Goal: Entertainment & Leisure: Consume media (video, audio)

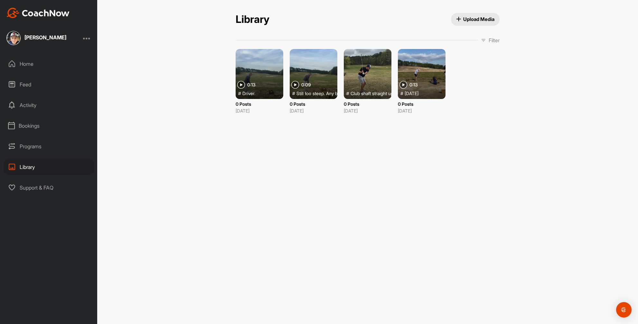
click at [404, 82] on img at bounding box center [404, 85] width 8 height 8
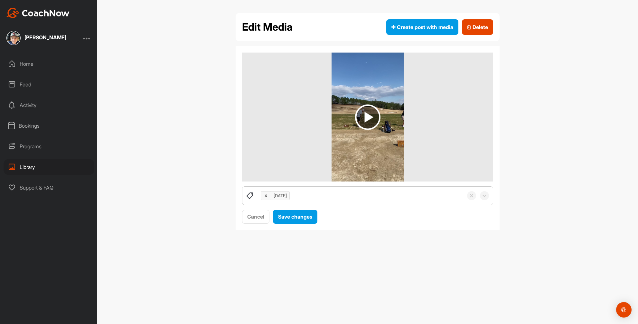
click at [369, 117] on img at bounding box center [367, 116] width 25 height 25
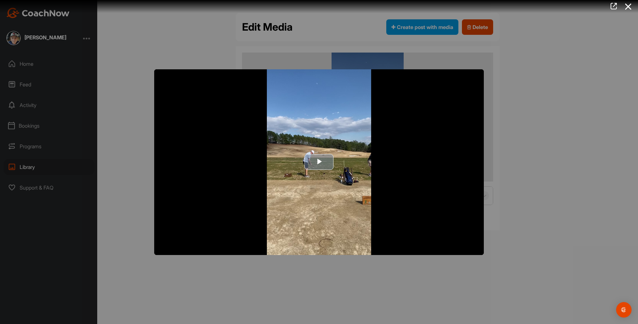
click at [319, 162] on span "Video Player" at bounding box center [319, 162] width 0 height 0
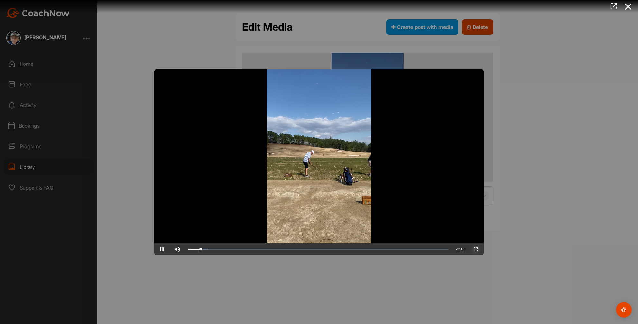
click at [477, 249] on span "Video Player" at bounding box center [475, 249] width 15 height 0
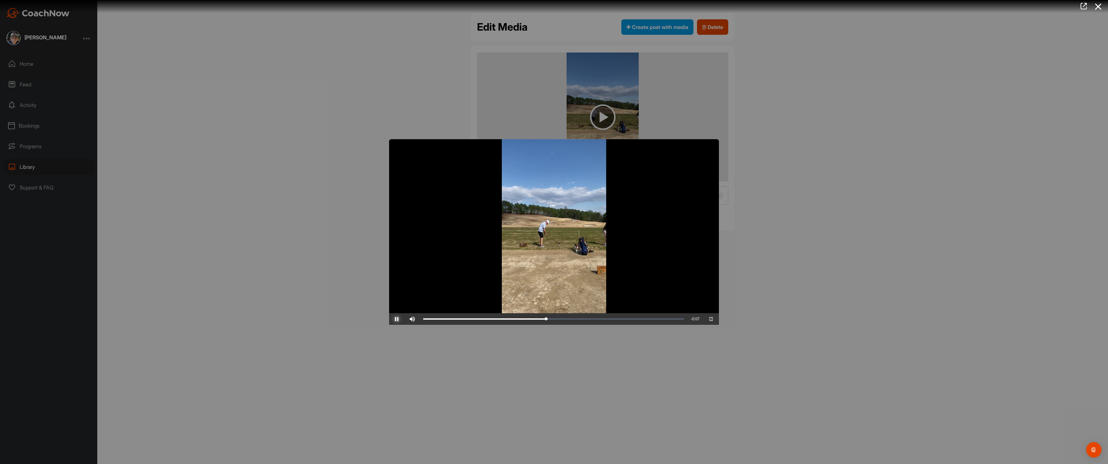
click at [389, 319] on span "Video Player" at bounding box center [396, 319] width 15 height 0
drag, startPoint x: 532, startPoint y: 456, endPoint x: 545, endPoint y: 455, distance: 13.5
click at [545, 323] on div "Loaded : 7.67% 0:06 0:06" at bounding box center [553, 319] width 267 height 12
drag, startPoint x: 542, startPoint y: 457, endPoint x: 555, endPoint y: 457, distance: 13.2
click at [555, 323] on div "Loaded : 7.67% 0:06 0:06" at bounding box center [553, 319] width 267 height 12
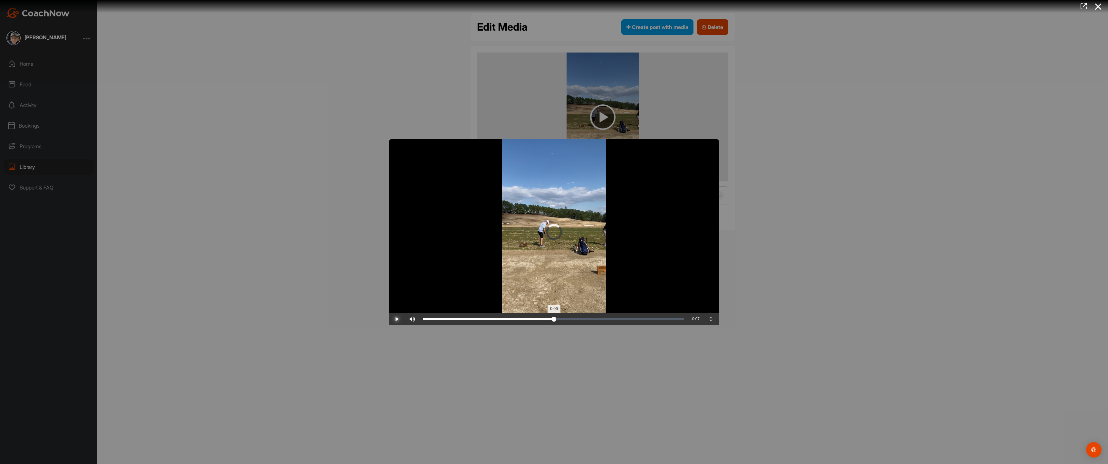
click at [564, 320] on div "Loaded : 7.67% 0:06 0:06" at bounding box center [553, 319] width 260 height 2
click at [638, 320] on div "0:06" at bounding box center [958, 319] width 0 height 2
click at [421, 323] on div "Loaded : 7.67% 0:05 0:06" at bounding box center [553, 319] width 267 height 12
click at [389, 319] on span "Video Player" at bounding box center [396, 319] width 15 height 0
click at [420, 323] on div "Loaded : 7.67% 0:01 0:11" at bounding box center [553, 319] width 267 height 12
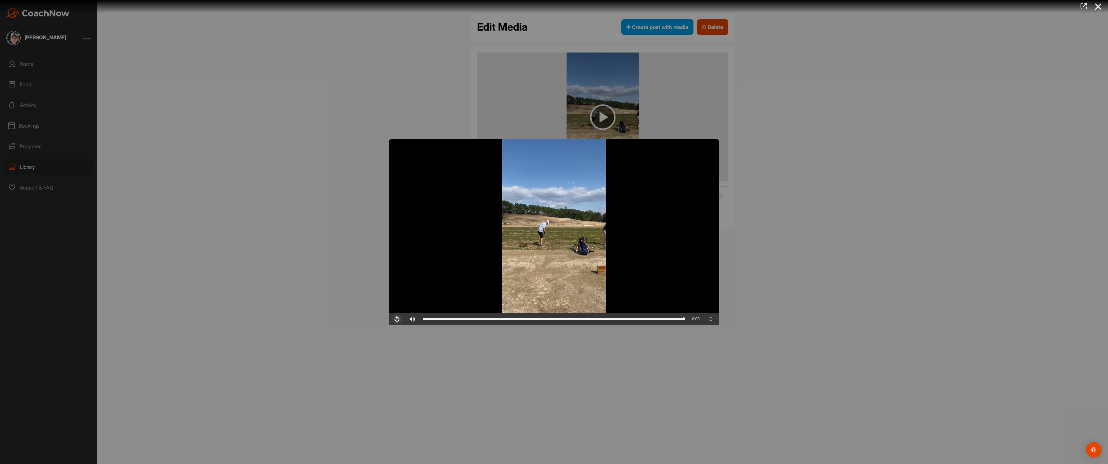
click at [389, 319] on span "Video Player" at bounding box center [396, 319] width 15 height 0
click at [497, 323] on div "Loaded : 7.67% 0:06 0:08" at bounding box center [553, 319] width 267 height 12
drag, startPoint x: 497, startPoint y: 457, endPoint x: 489, endPoint y: 456, distance: 8.1
click at [489, 323] on div "Loaded : 7.67% 0:05 0:05" at bounding box center [553, 319] width 267 height 12
click at [471, 323] on div "Loaded : 7.67% 0:05 0:06" at bounding box center [553, 319] width 267 height 12
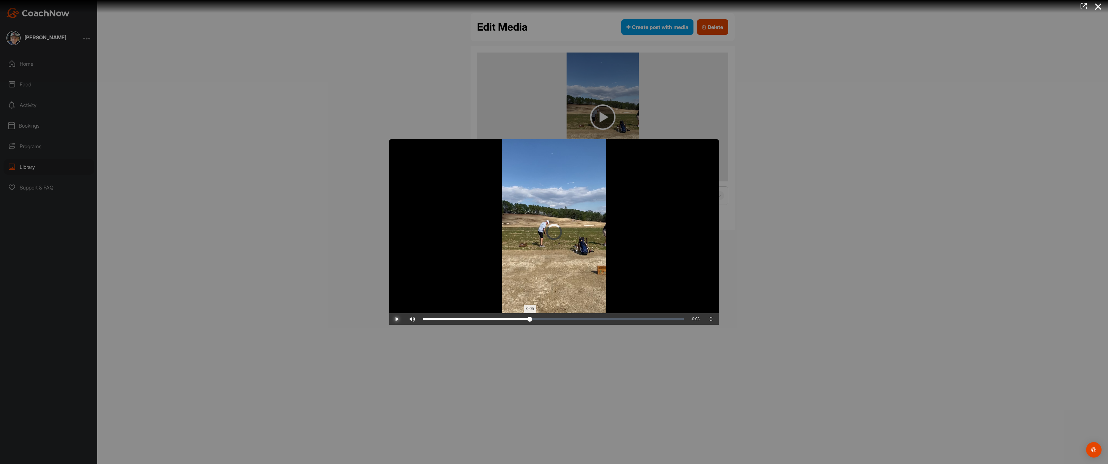
click at [460, 323] on div "Loaded : 7.67% 0:05 0:05" at bounding box center [553, 319] width 267 height 12
click at [638, 320] on div "0:05" at bounding box center [866, 319] width 0 height 2
click at [477, 320] on div "Loaded : 7.67% 0:05 0:06" at bounding box center [553, 319] width 260 height 2
click at [477, 320] on div "Loaded : 7.67% 0:05 0:05" at bounding box center [553, 319] width 260 height 2
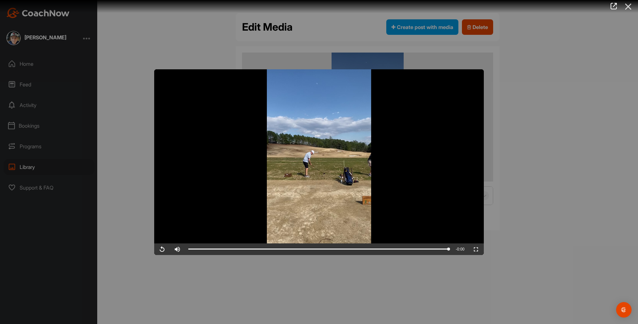
click at [629, 8] on icon at bounding box center [628, 7] width 15 height 12
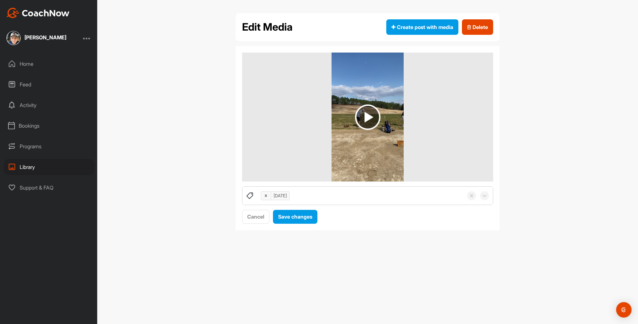
click at [33, 162] on div "Library" at bounding box center [49, 167] width 91 height 16
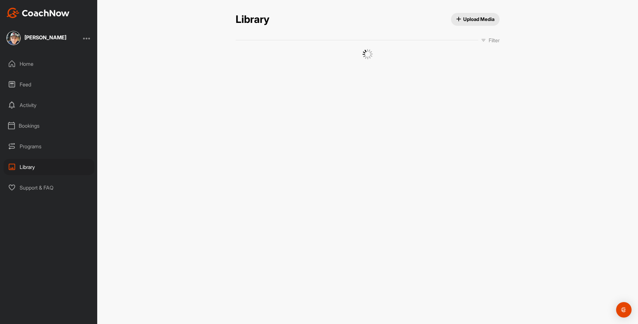
click at [30, 169] on div "Library" at bounding box center [49, 167] width 91 height 16
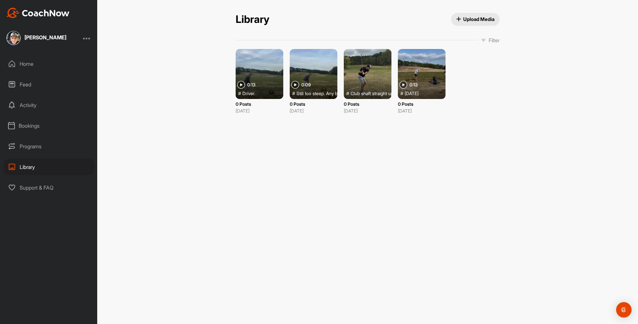
click at [263, 75] on div at bounding box center [260, 74] width 48 height 50
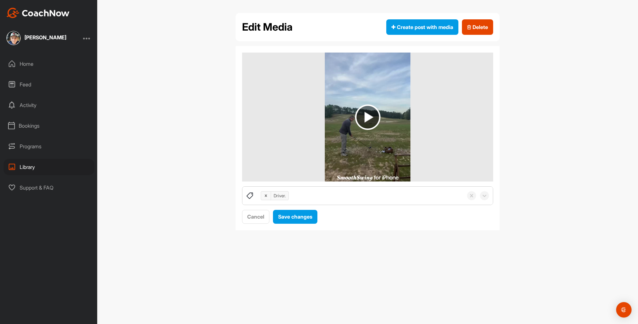
click at [362, 117] on img at bounding box center [367, 116] width 25 height 25
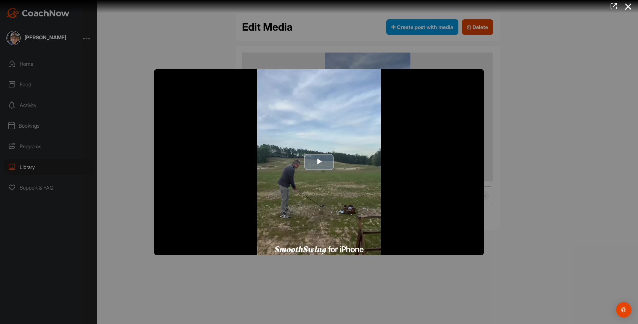
click at [319, 162] on span "Video Player" at bounding box center [319, 162] width 0 height 0
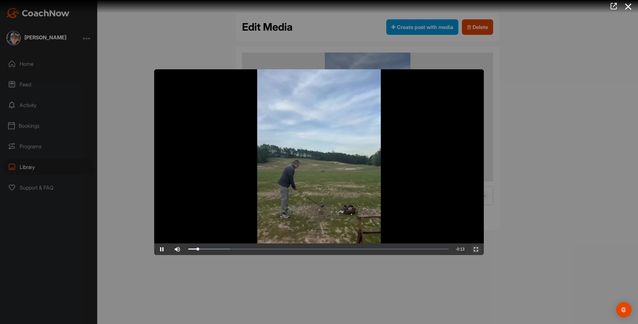
click at [477, 249] on span "Video Player" at bounding box center [475, 249] width 15 height 0
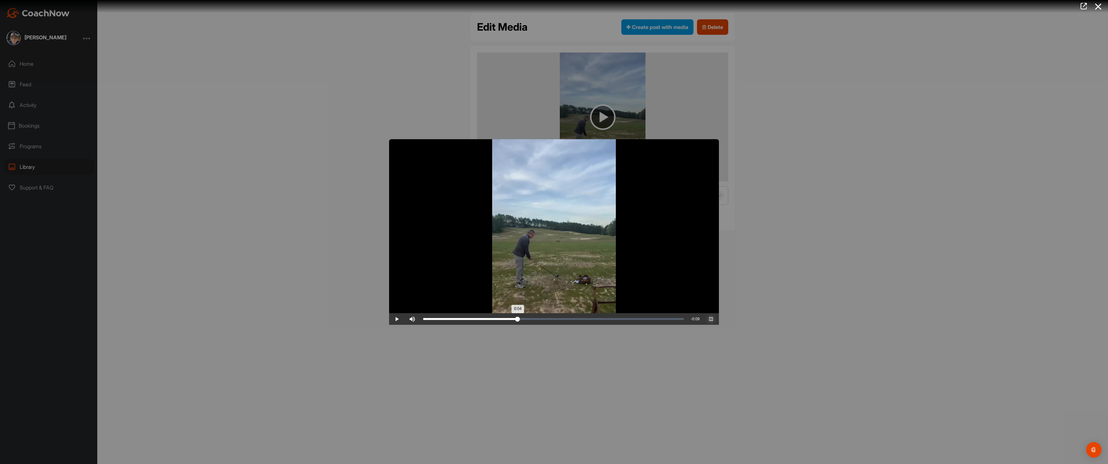
click at [420, 323] on div "Loaded : 16.04% 0:04 0:04" at bounding box center [553, 319] width 267 height 12
click at [420, 323] on div "Loaded : 16.04% 0:04 0:07" at bounding box center [553, 319] width 267 height 12
click at [420, 323] on div "Loaded : 16.04% 0:04 0:04" at bounding box center [553, 319] width 267 height 12
click at [423, 320] on div "Loaded : 16.04% 0:04 0:04" at bounding box center [553, 319] width 260 height 2
click at [420, 323] on div "Loaded : 16.04% 0:03 0:05" at bounding box center [553, 319] width 267 height 12
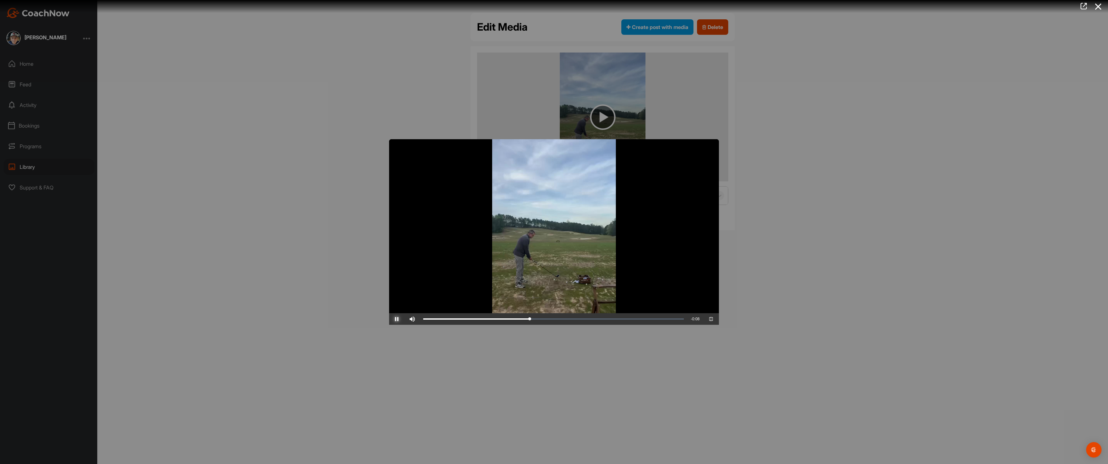
click at [389, 319] on span "Video Player" at bounding box center [396, 319] width 15 height 0
click at [470, 320] on div "Loaded : 16.04% 0:05 0:05" at bounding box center [553, 319] width 260 height 2
drag, startPoint x: 470, startPoint y: 458, endPoint x: 475, endPoint y: 458, distance: 5.2
click at [475, 320] on div "0:05" at bounding box center [477, 319] width 109 height 2
click at [475, 320] on div "0:05" at bounding box center [478, 319] width 110 height 2
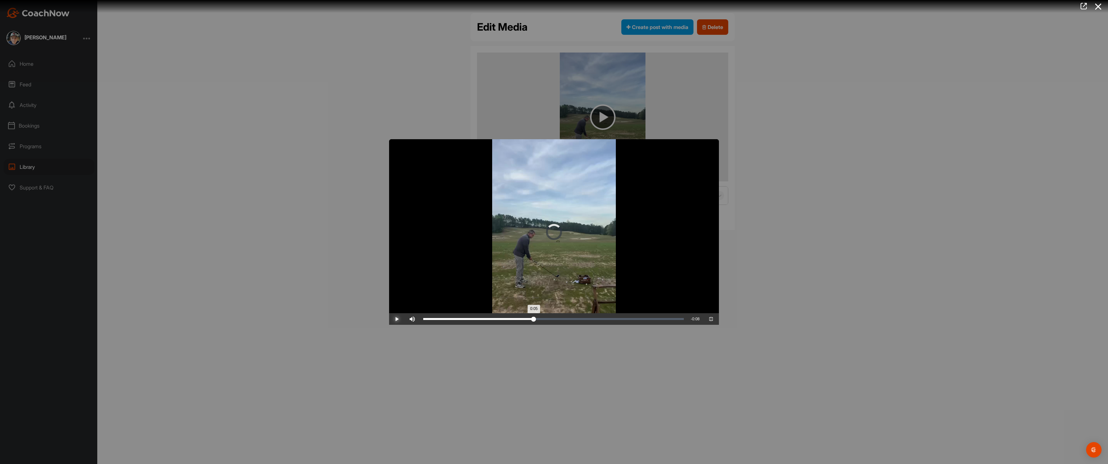
click at [477, 320] on div "0:05" at bounding box center [478, 319] width 110 height 2
click at [477, 320] on div "0:05" at bounding box center [478, 319] width 111 height 2
click at [638, 320] on div "0:05" at bounding box center [872, 319] width 0 height 2
click at [491, 323] on div "Loaded : 16.04% 0:05 0:05" at bounding box center [553, 319] width 267 height 12
click at [484, 323] on div "Loaded : 16.04% 0:05 0:05" at bounding box center [553, 319] width 267 height 12
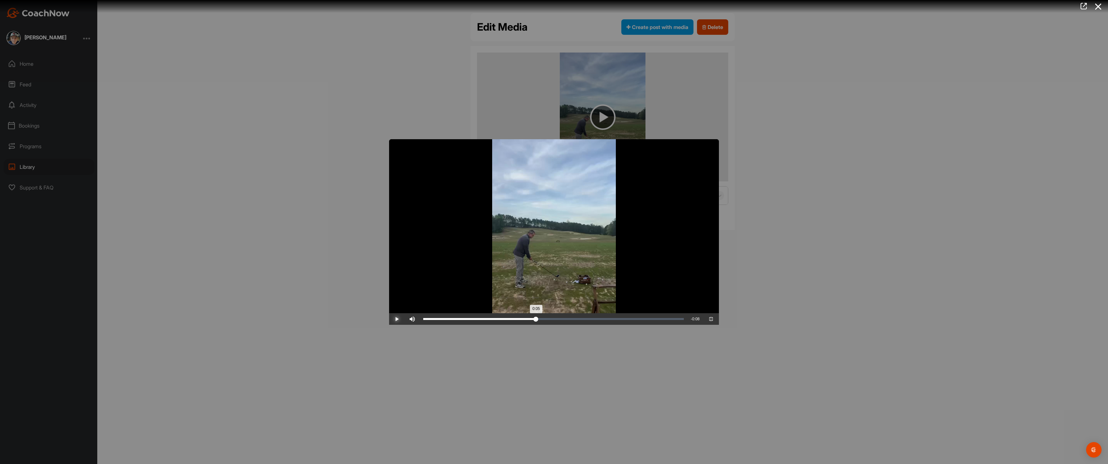
click at [488, 320] on div "Loaded : 16.04% 0:05 0:05" at bounding box center [553, 319] width 260 height 2
click at [493, 320] on div "Loaded : 16.04% 0:05 0:05" at bounding box center [553, 319] width 260 height 2
click at [638, 320] on div "0:05" at bounding box center [885, 319] width 0 height 2
click at [638, 320] on div "0:05" at bounding box center [888, 319] width 0 height 2
click at [499, 320] on div "0:05" at bounding box center [481, 319] width 117 height 2
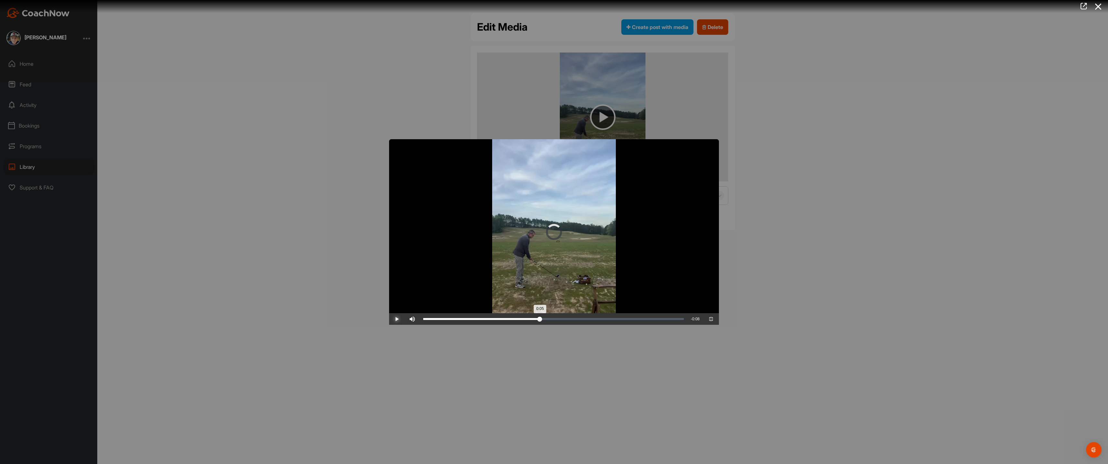
click at [638, 320] on div "0:06" at bounding box center [894, 319] width 0 height 2
click at [498, 320] on div "0:06" at bounding box center [482, 319] width 118 height 2
click at [638, 320] on div "0:06" at bounding box center [894, 319] width 0 height 2
click at [638, 320] on div "0:06" at bounding box center [911, 319] width 0 height 2
click at [389, 319] on span "Video Player" at bounding box center [396, 319] width 15 height 0
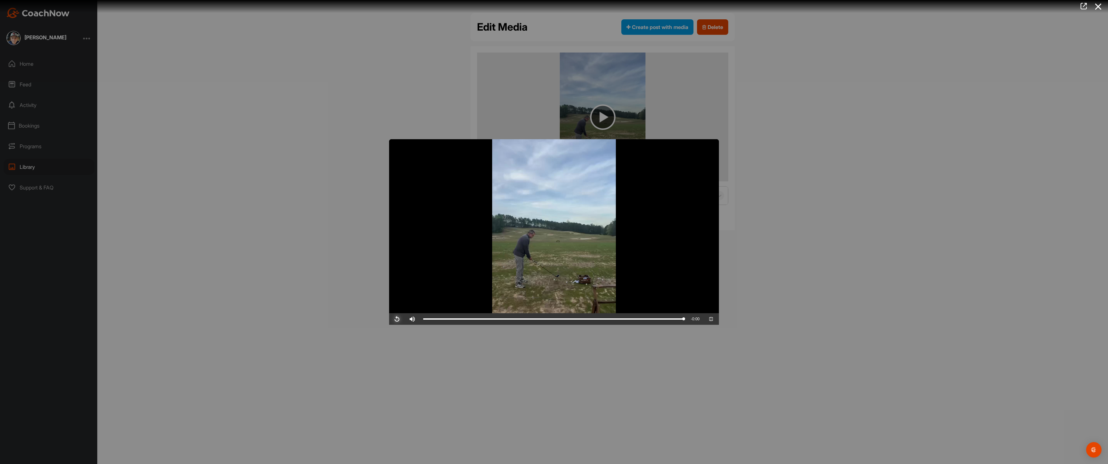
click at [389, 319] on span "Video Player" at bounding box center [396, 319] width 15 height 0
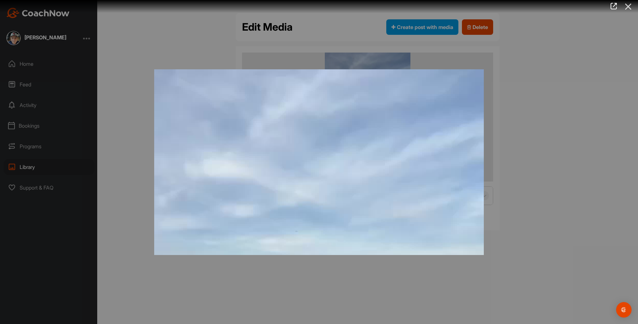
click at [626, 7] on icon at bounding box center [628, 7] width 15 height 12
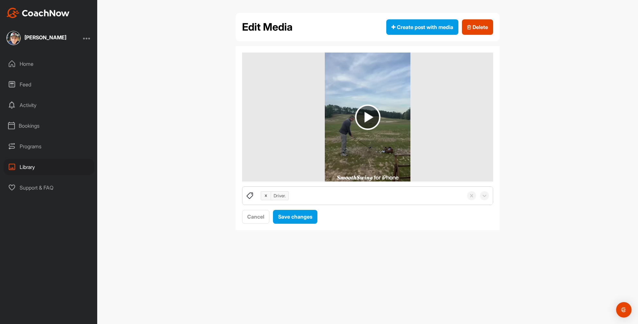
click at [21, 168] on div "Library" at bounding box center [49, 167] width 91 height 16
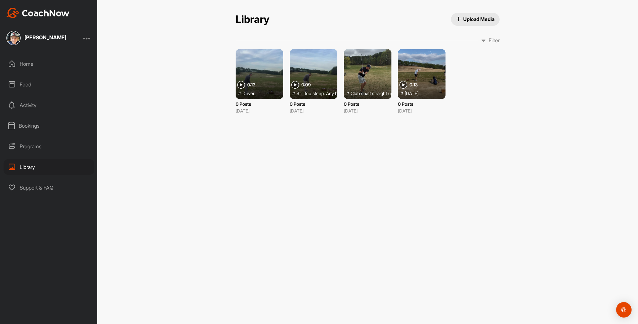
click at [296, 86] on img at bounding box center [295, 85] width 8 height 8
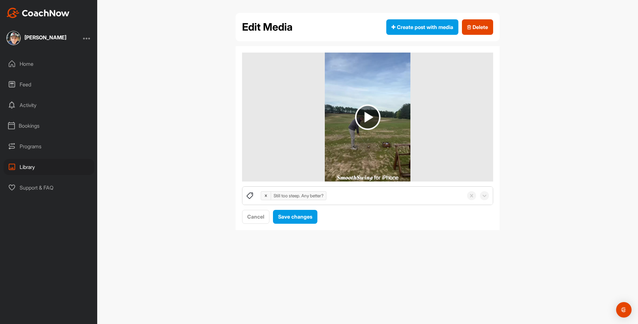
click at [366, 121] on img at bounding box center [367, 116] width 25 height 25
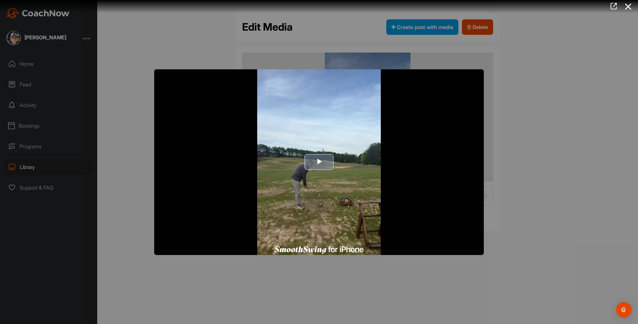
click at [319, 162] on span "Video Player" at bounding box center [319, 162] width 0 height 0
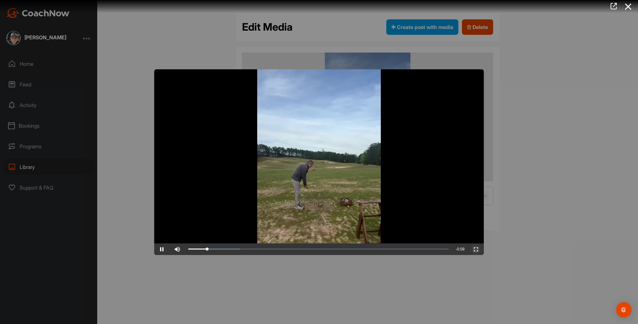
click at [477, 249] on span "Video Player" at bounding box center [475, 249] width 15 height 0
click at [627, 7] on icon at bounding box center [628, 7] width 15 height 12
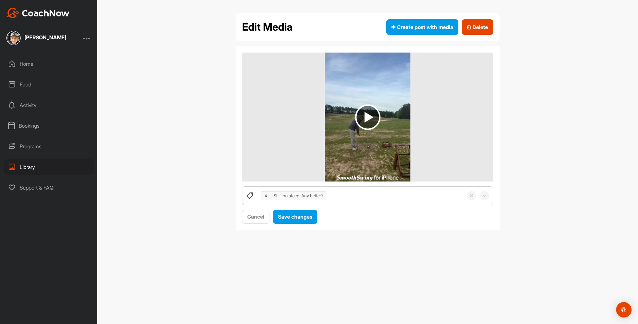
click at [24, 128] on div "Bookings" at bounding box center [49, 126] width 91 height 16
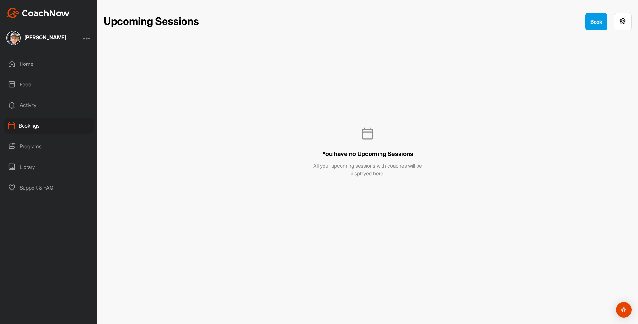
click at [27, 144] on div "Programs" at bounding box center [49, 146] width 91 height 16
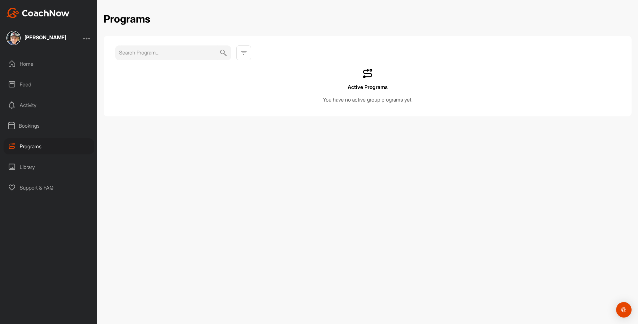
click at [25, 108] on div "Activity" at bounding box center [49, 105] width 91 height 16
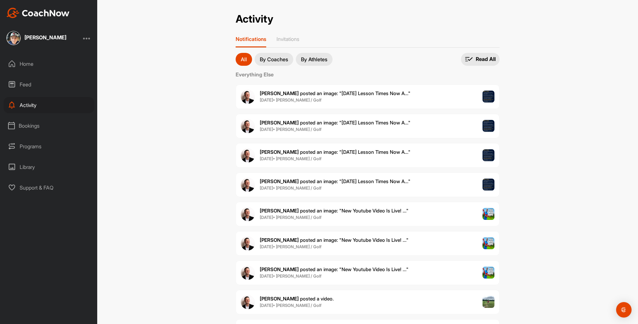
click at [22, 60] on div "Home" at bounding box center [49, 64] width 91 height 16
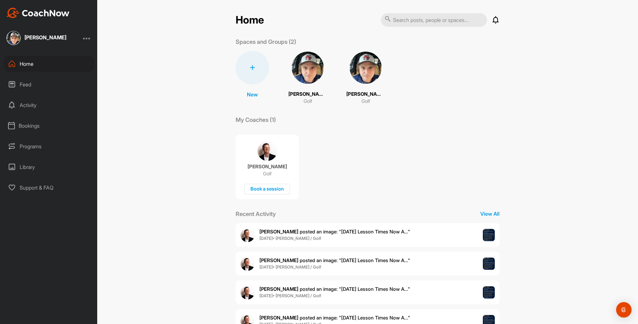
drag, startPoint x: 20, startPoint y: 66, endPoint x: 5, endPoint y: 52, distance: 20.3
